Goal: Communication & Community: Share content

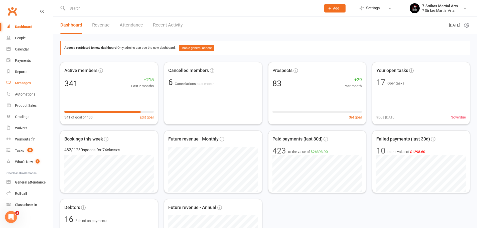
click at [31, 86] on link "Messages" at bounding box center [30, 83] width 46 height 11
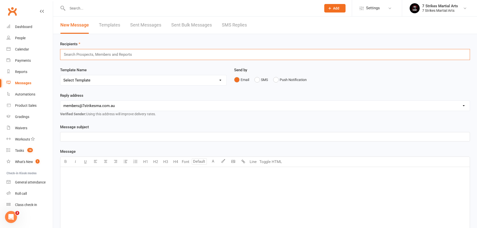
click at [101, 57] on input "text" at bounding box center [100, 54] width 74 height 7
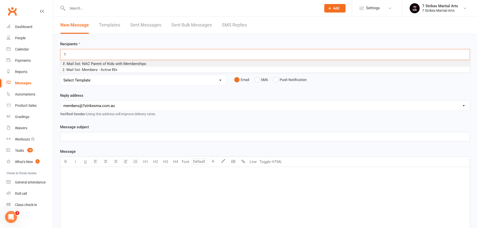
type input "1"
click at [102, 64] on span "1 . Mail list: NAC Parent of Kids with Memberships" at bounding box center [104, 64] width 84 height 5
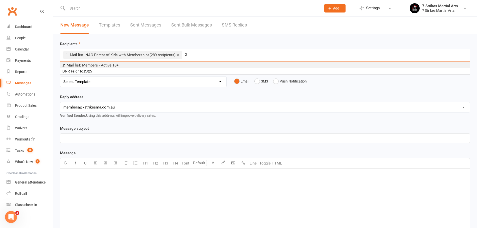
type input "2"
click at [107, 65] on span "2 . Mail list: Members - Active 18+" at bounding box center [90, 65] width 56 height 5
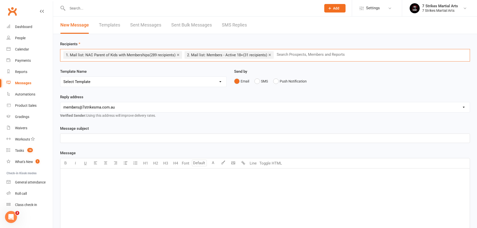
type input "3"
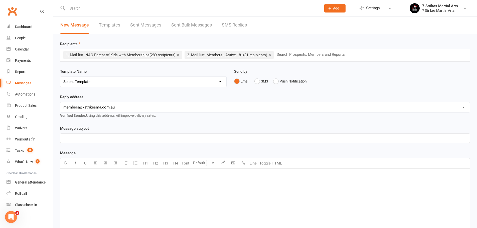
click at [112, 93] on div "Template Name Select Template [Email] New term active member has not attended […" at bounding box center [143, 82] width 174 height 26
click at [95, 139] on p "﻿" at bounding box center [265, 139] width 404 height 6
click at [88, 182] on div "﻿" at bounding box center [265, 206] width 410 height 75
click at [272, 167] on button "Toggle HTML" at bounding box center [270, 164] width 25 height 10
click at [229, 188] on textarea at bounding box center [265, 206] width 410 height 75
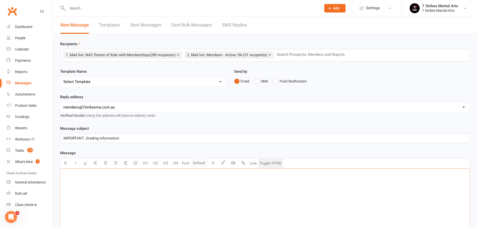
paste textarea "<!DOCTYPE html> <html xmlns:v="urn:schemas-microsoft-com:vml" xmlns:o="urn:sche…"
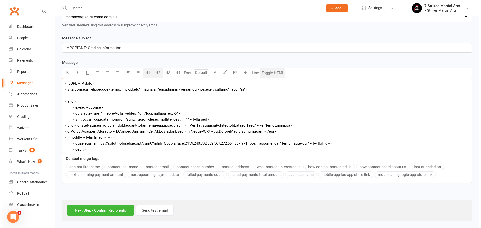
scroll to position [3686, 0]
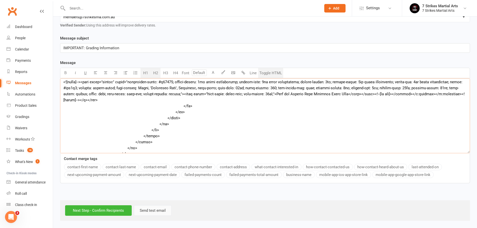
type textarea "<!DOCTYPE html> <html xmlns:v="urn:schemas-microsoft-com:vml" xmlns:o="urn:sche…"
click at [171, 207] on button "Send test email" at bounding box center [153, 211] width 38 height 11
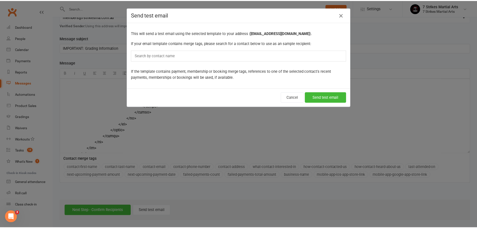
scroll to position [3650, 0]
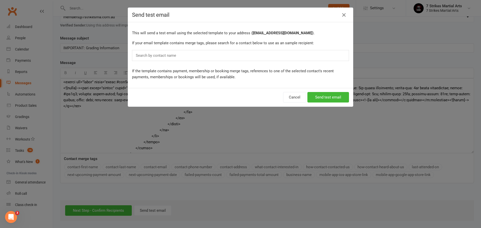
click at [169, 58] on input "text" at bounding box center [157, 55] width 44 height 7
type input "a"
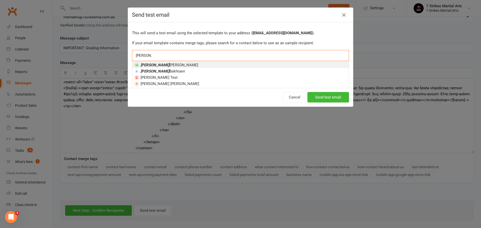
type input "[PERSON_NAME]"
click at [165, 65] on li "[PERSON_NAME]" at bounding box center [240, 65] width 216 height 6
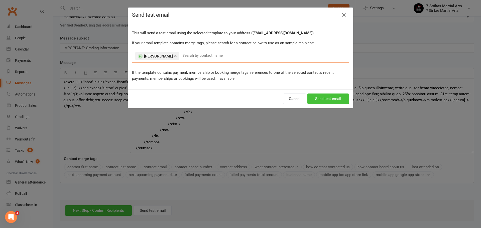
click at [328, 100] on button "Send test email" at bounding box center [328, 99] width 42 height 11
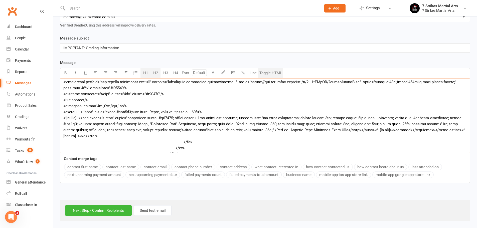
click at [206, 120] on textarea at bounding box center [265, 115] width 410 height 75
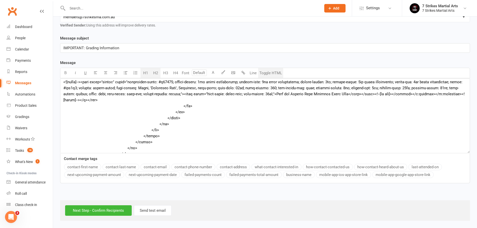
click at [97, 208] on input "Next Step - Confirm Recipients" at bounding box center [98, 211] width 67 height 11
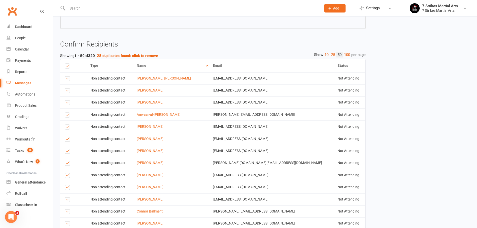
scroll to position [3785, 0]
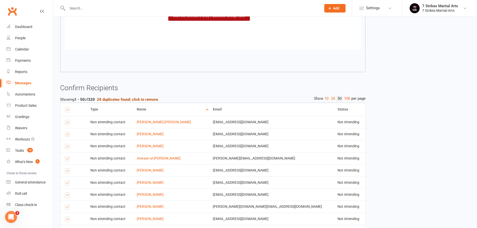
click at [124, 97] on strong "28 duplicates found: click to remove" at bounding box center [127, 99] width 61 height 5
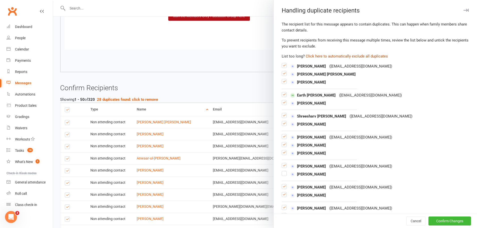
click at [337, 56] on button "Click here to automatically exclude all duplicates" at bounding box center [347, 56] width 82 height 6
click at [441, 221] on button "Confirm Changes" at bounding box center [450, 221] width 43 height 9
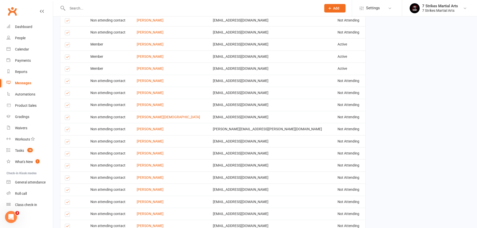
scroll to position [4311, 0]
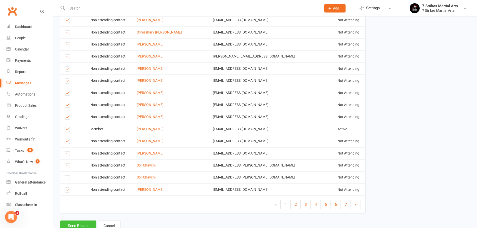
click at [72, 221] on button "Send Emails" at bounding box center [78, 226] width 36 height 11
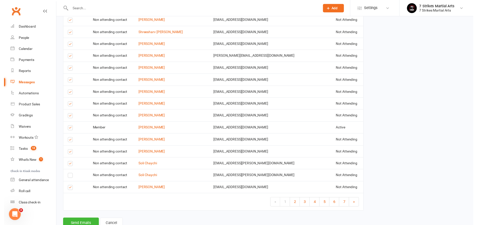
scroll to position [4243, 0]
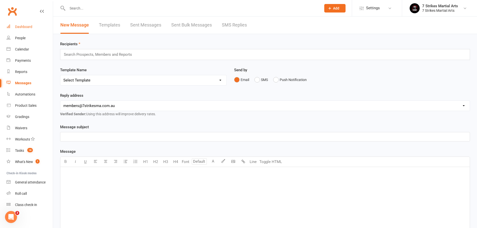
click at [31, 28] on div "Dashboard" at bounding box center [23, 27] width 17 height 4
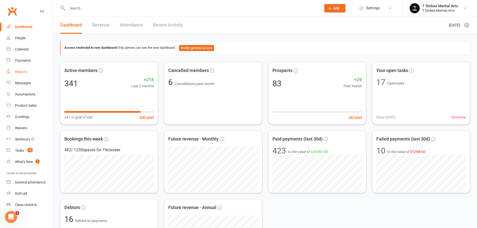
click at [22, 69] on link "Reports" at bounding box center [30, 71] width 46 height 11
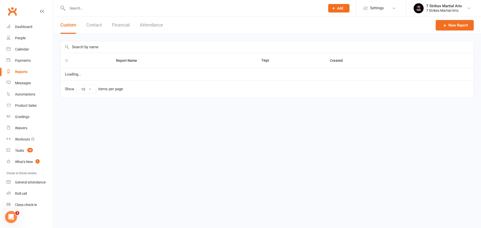
select select "100"
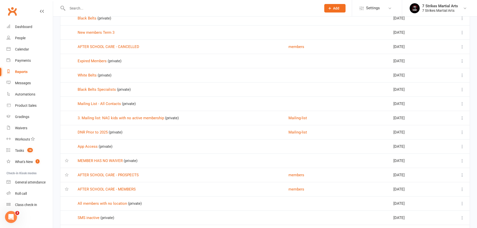
scroll to position [240, 0]
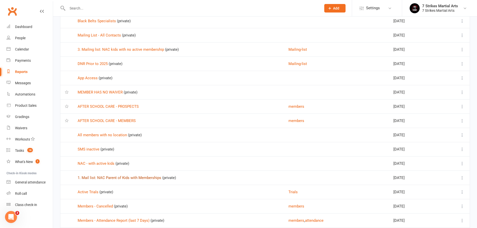
click at [124, 179] on link "1. Mail list: NAC Parent of Kids with Memberships" at bounding box center [120, 178] width 84 height 5
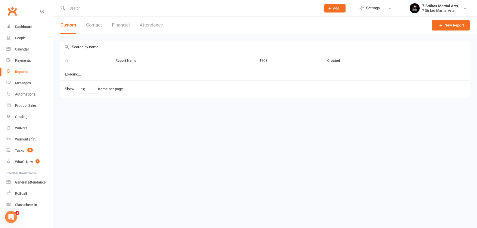
select select "100"
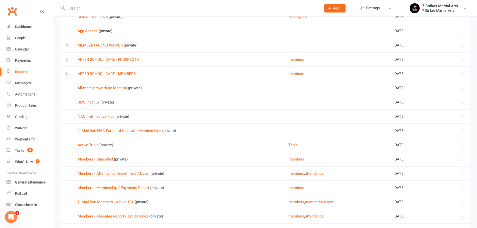
scroll to position [305, 0]
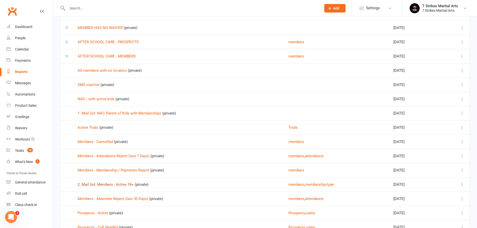
click at [109, 185] on link "2. Mail list: Members - Active 18+" at bounding box center [106, 185] width 56 height 5
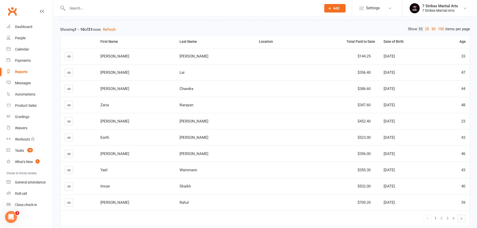
scroll to position [53, 0]
click at [463, 220] on link "»" at bounding box center [461, 217] width 7 height 7
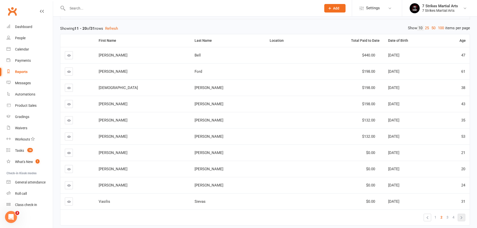
click at [463, 220] on link "»" at bounding box center [461, 217] width 7 height 7
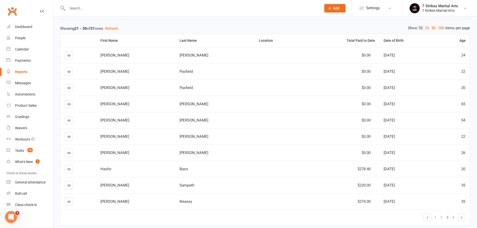
click at [463, 220] on link "»" at bounding box center [461, 217] width 7 height 7
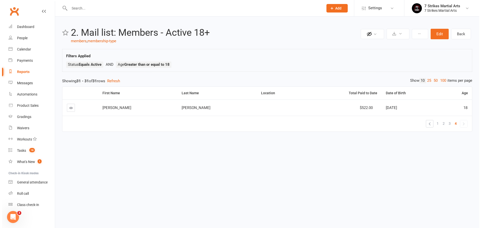
scroll to position [0, 0]
